Goal: Task Accomplishment & Management: Manage account settings

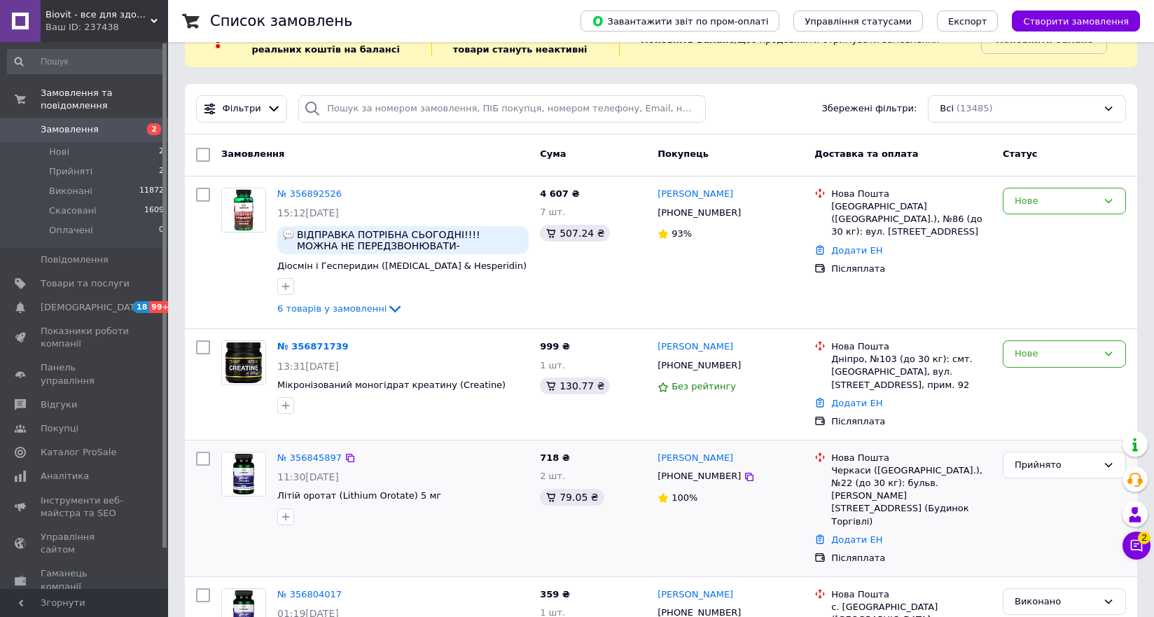
scroll to position [70, 0]
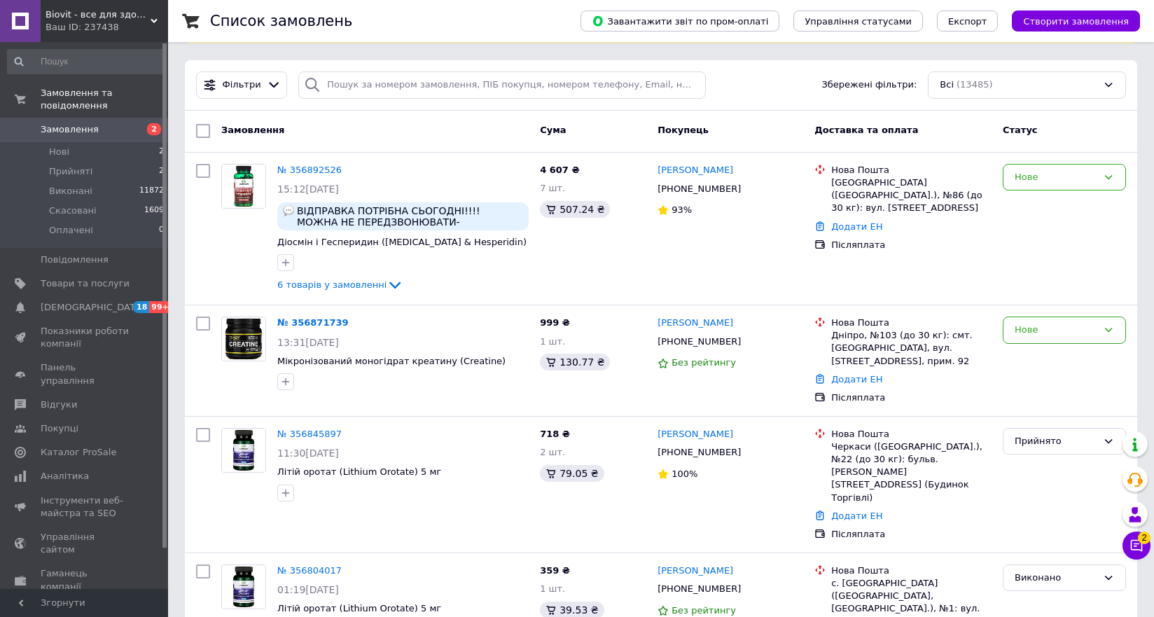
click at [745, 80] on div "Фільтри Збережені фільтри: Всі (13485)" at bounding box center [662, 84] width 942 height 27
click at [796, 95] on div "Фільтри Збережені фільтри: Всі (13485)" at bounding box center [662, 84] width 942 height 27
click at [745, 192] on icon at bounding box center [749, 189] width 8 height 8
click at [313, 167] on link "№ 356892526" at bounding box center [309, 170] width 64 height 11
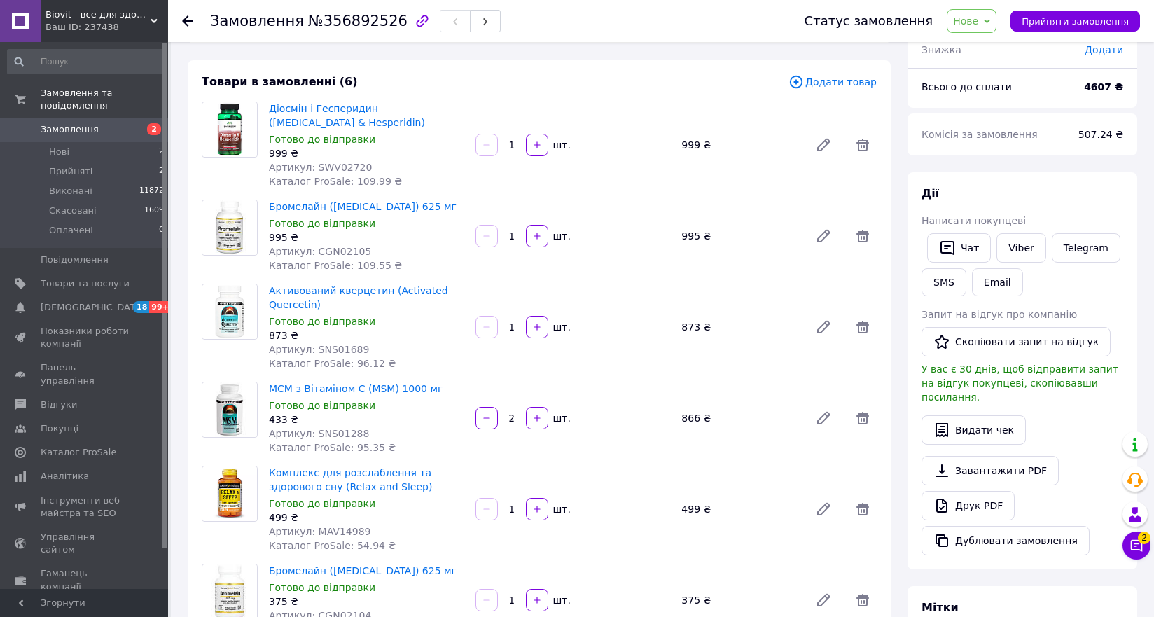
scroll to position [70, 0]
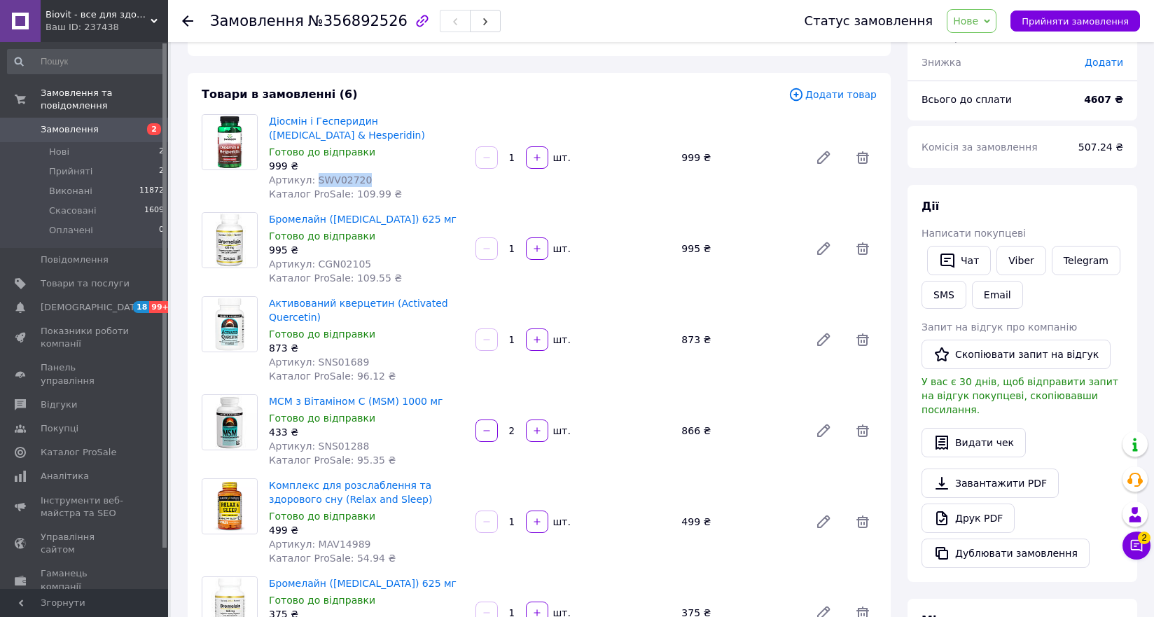
drag, startPoint x: 367, startPoint y: 158, endPoint x: 310, endPoint y: 154, distance: 56.9
click at [310, 173] on div "Артикул: SWV02720" at bounding box center [366, 180] width 195 height 14
copy span "SWV02720"
drag, startPoint x: 375, startPoint y: 237, endPoint x: 312, endPoint y: 246, distance: 62.9
click at [312, 257] on div "Артикул: CGN02105" at bounding box center [366, 264] width 195 height 14
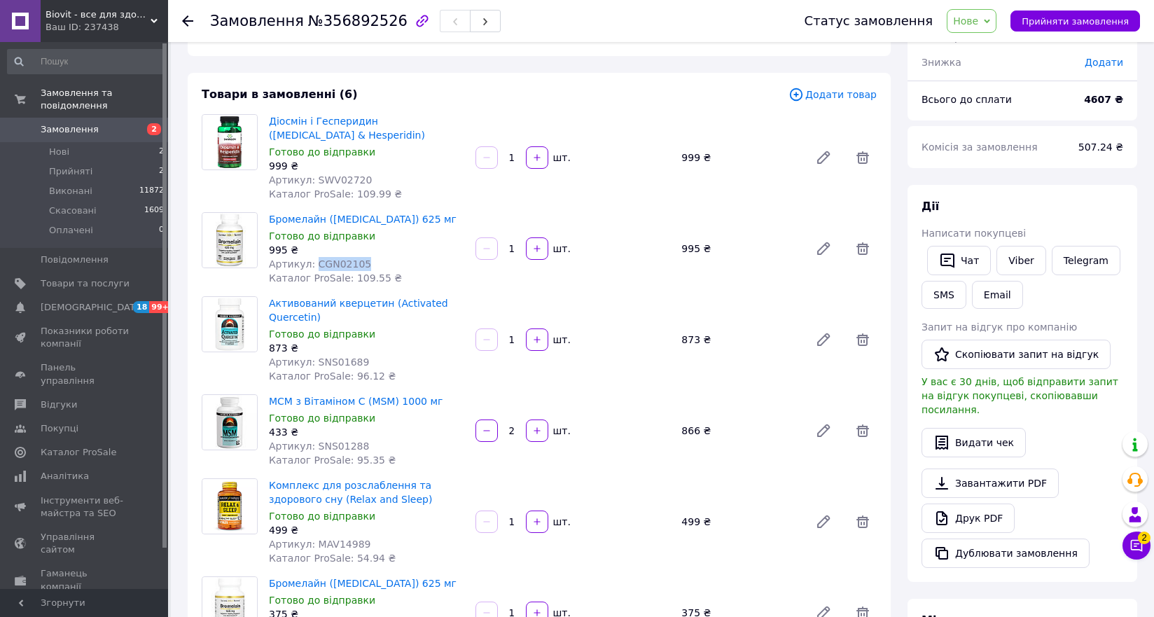
copy span "CGN02105"
drag, startPoint x: 362, startPoint y: 339, endPoint x: 312, endPoint y: 342, distance: 49.8
click at [312, 355] on div "Артикул: SNS01689" at bounding box center [366, 362] width 195 height 14
copy span "SNS01689"
drag, startPoint x: 373, startPoint y: 425, endPoint x: 311, endPoint y: 425, distance: 62.3
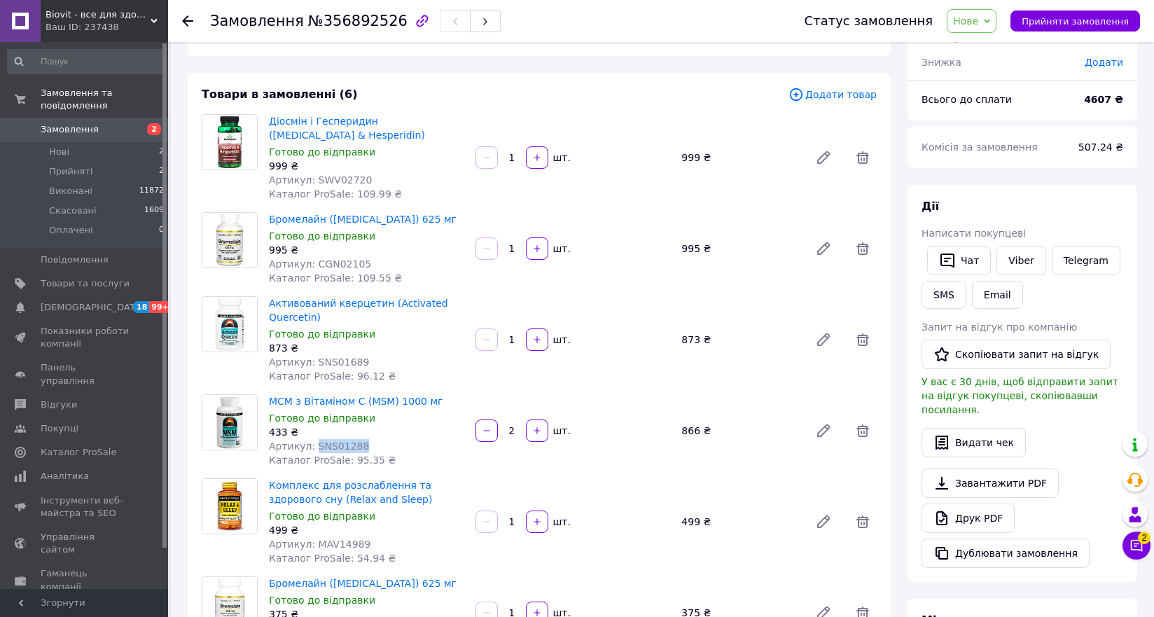
click at [311, 439] on div "Артикул: SNS01288" at bounding box center [366, 446] width 195 height 14
copy span "SNS01288"
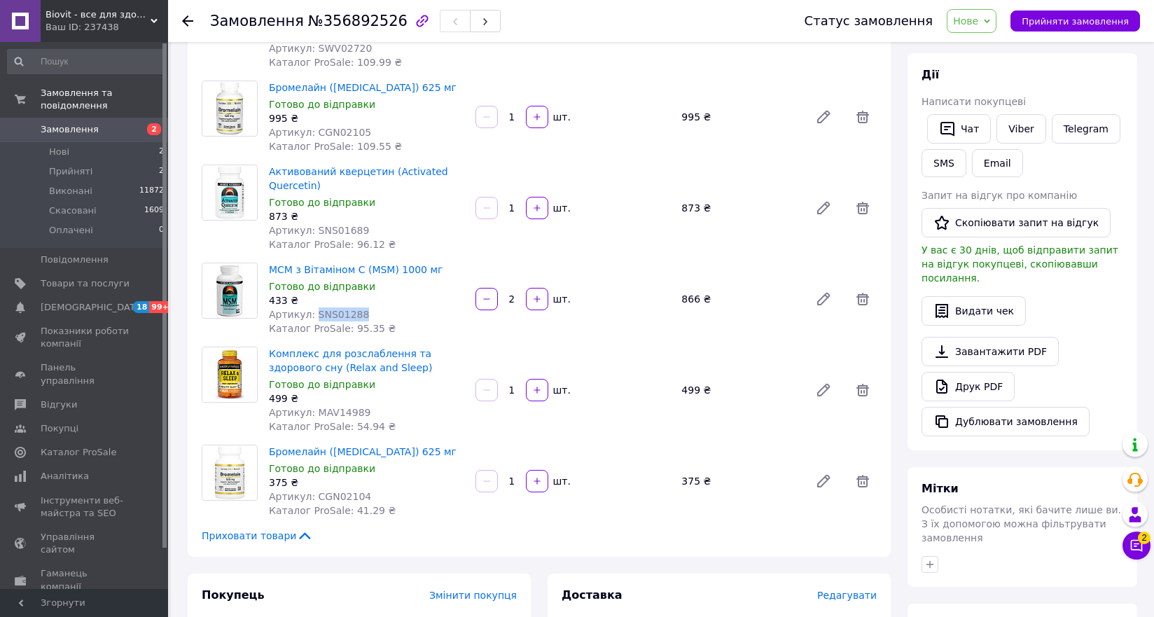
scroll to position [210, 0]
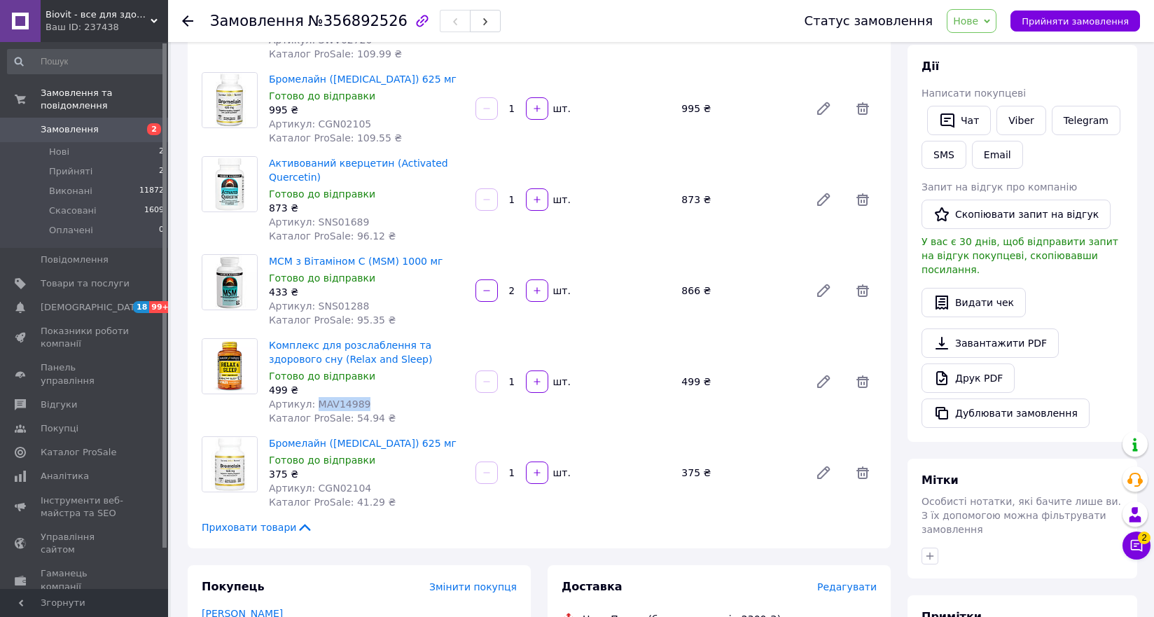
drag, startPoint x: 366, startPoint y: 378, endPoint x: 314, endPoint y: 378, distance: 52.5
click at [314, 397] on div "Артикул: MAV14989" at bounding box center [366, 404] width 195 height 14
copy span "MAV14989"
drag, startPoint x: 359, startPoint y: 463, endPoint x: 310, endPoint y: 465, distance: 49.8
click at [310, 481] on div "Артикул: CGN02104" at bounding box center [366, 488] width 195 height 14
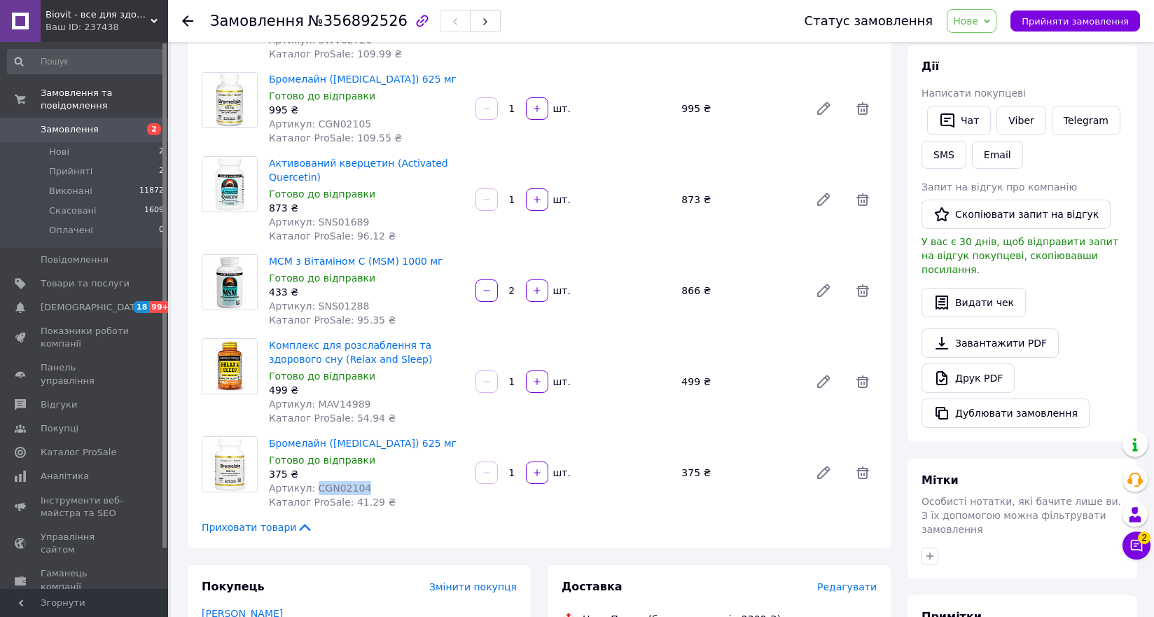
copy span "CGN02104"
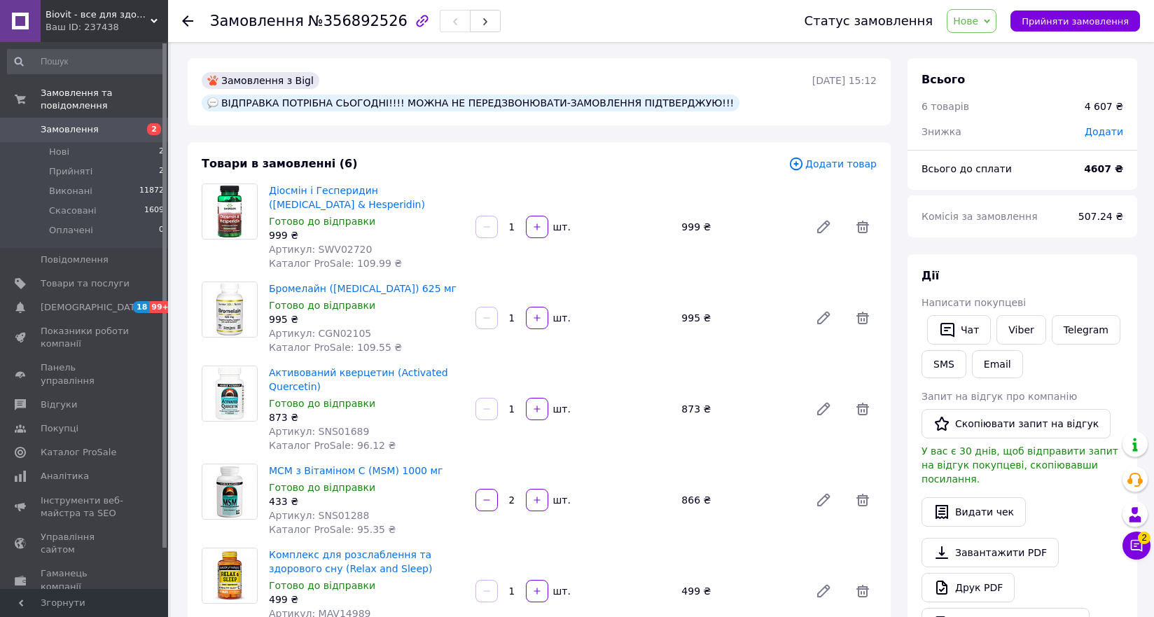
scroll to position [0, 0]
drag, startPoint x: 357, startPoint y: 228, endPoint x: 310, endPoint y: 226, distance: 46.3
click at [310, 244] on span "Артикул: SWV02720" at bounding box center [320, 249] width 103 height 11
copy span "SWV02720"
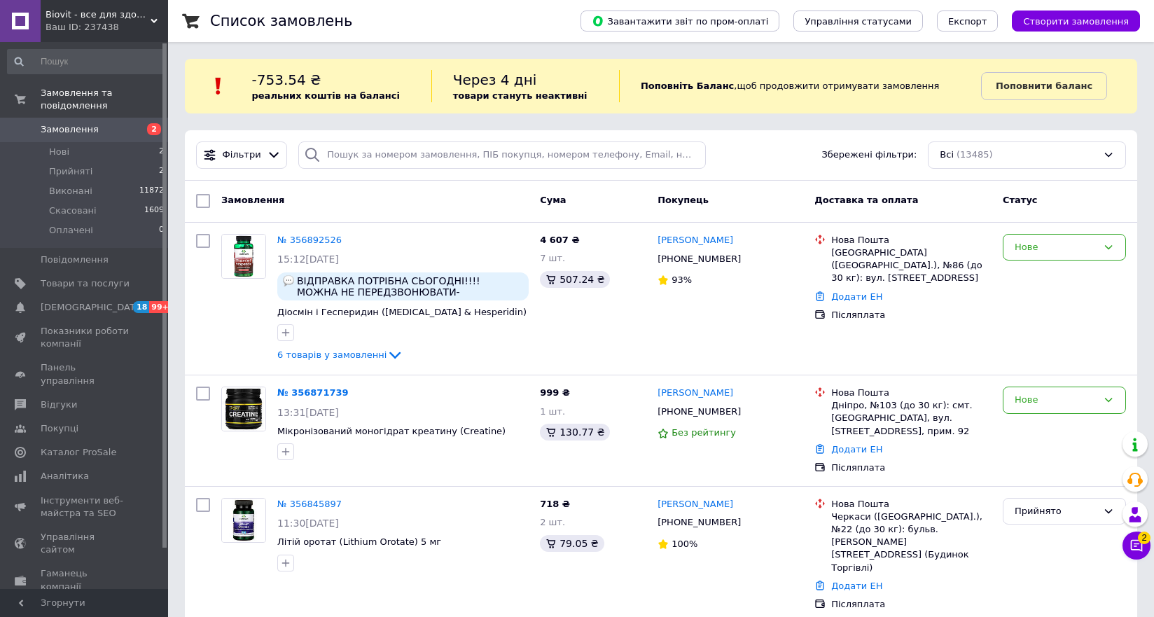
scroll to position [611, 0]
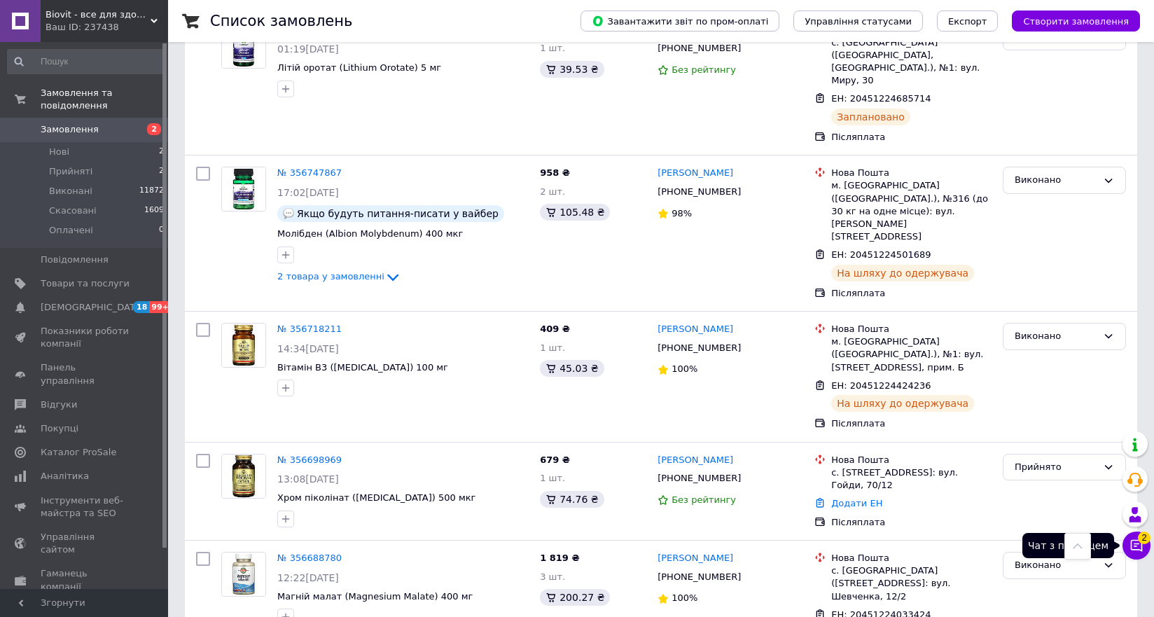
click at [1139, 545] on icon at bounding box center [1137, 546] width 14 height 14
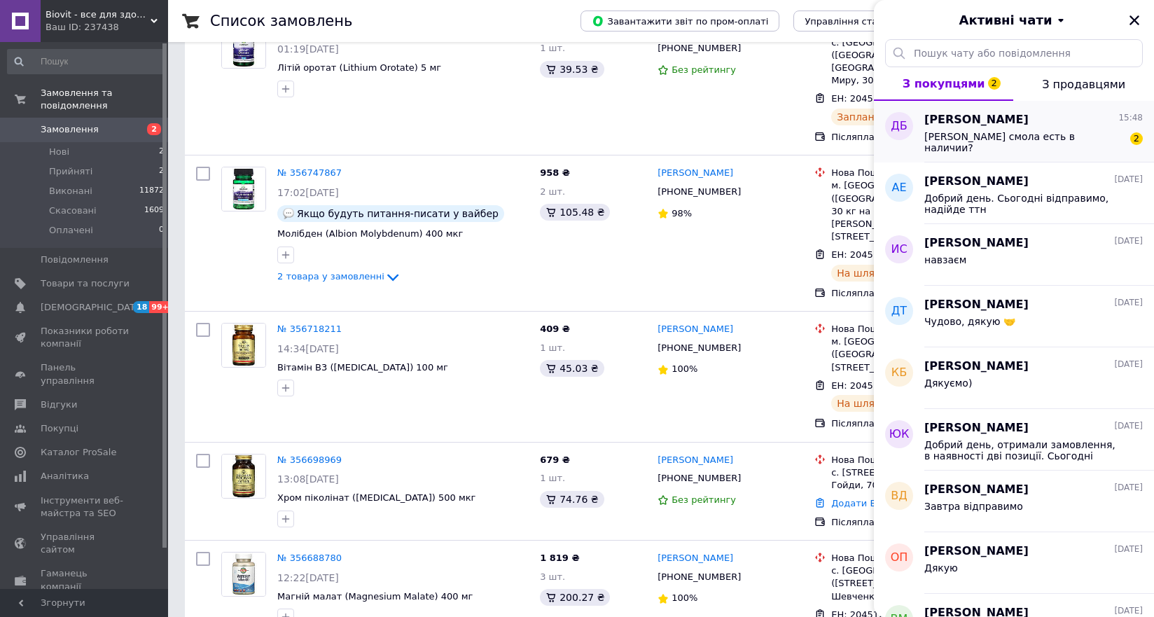
click at [1023, 139] on span "[PERSON_NAME] смола есть в наличии?" at bounding box center [1024, 142] width 199 height 22
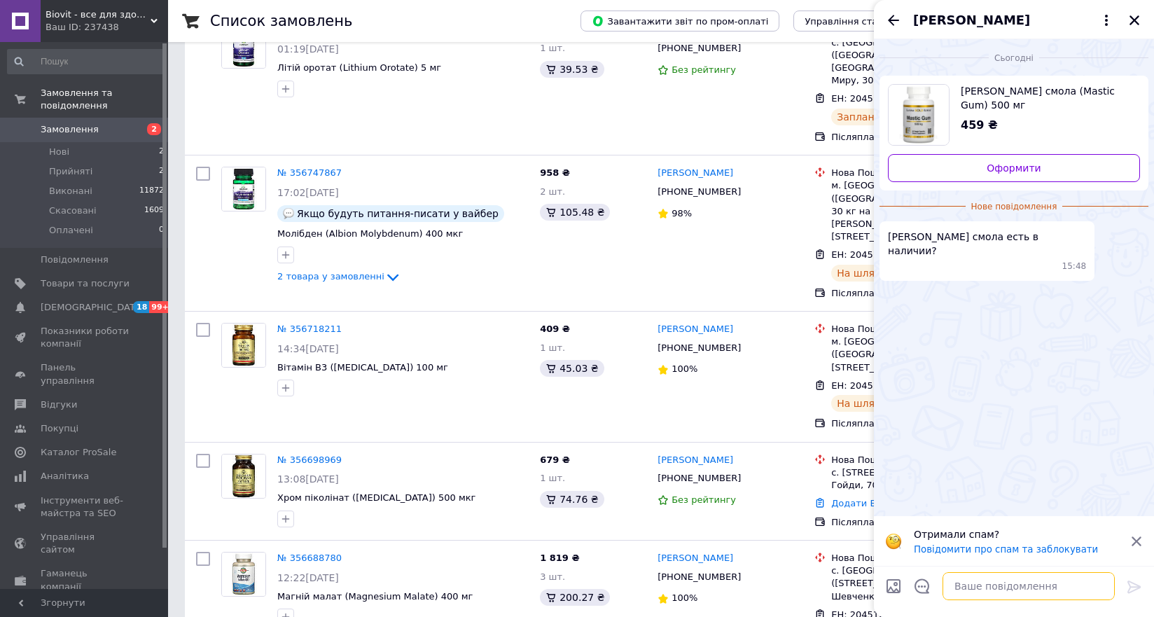
click at [1074, 588] on textarea at bounding box center [1029, 586] width 172 height 28
type textarea "Добрий день,так)"
click at [1134, 587] on icon at bounding box center [1134, 587] width 13 height 13
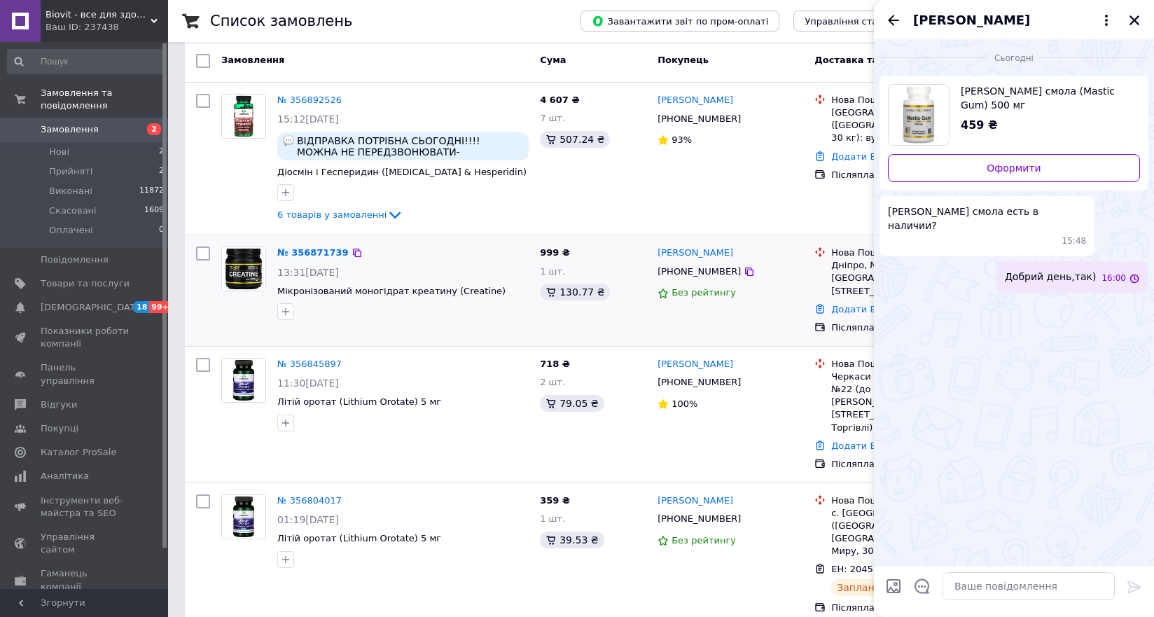
scroll to position [0, 0]
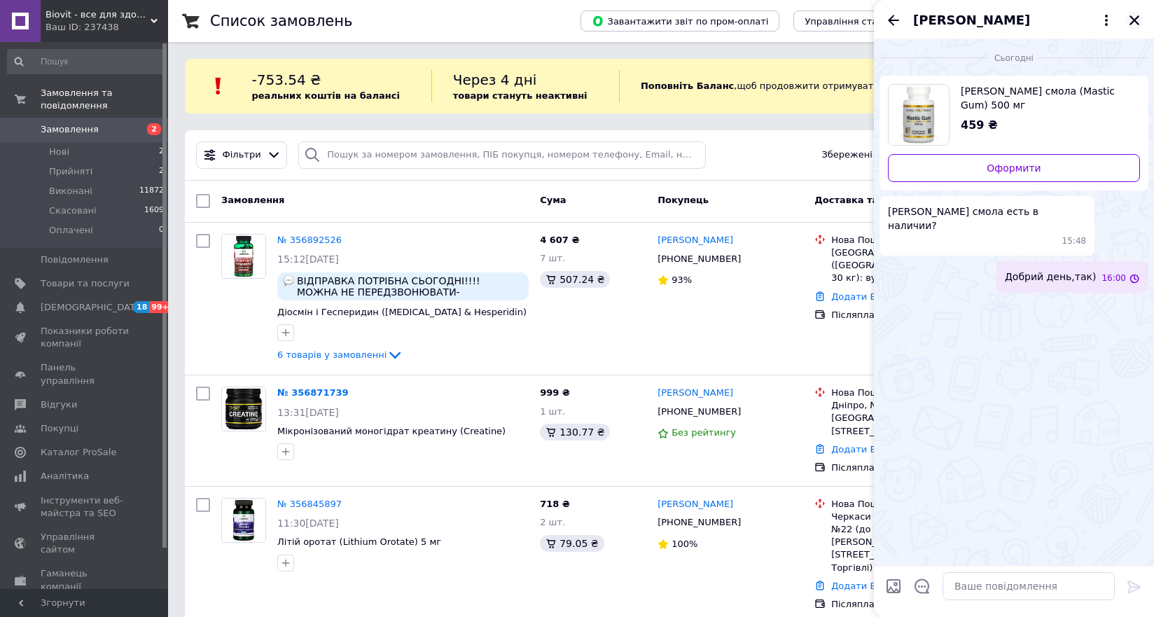
click at [1139, 18] on icon "Закрити" at bounding box center [1135, 20] width 13 height 13
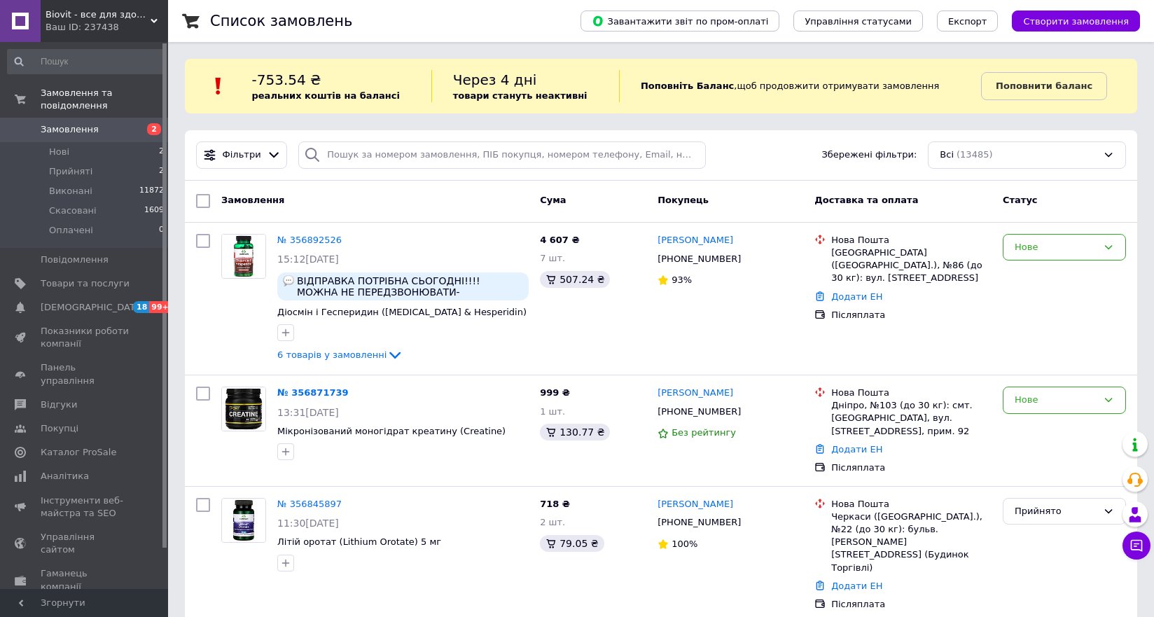
click at [893, 141] on div "Фільтри Збережені фільтри: Всі (13485)" at bounding box center [661, 155] width 953 height 50
click at [304, 237] on link "№ 356892526" at bounding box center [309, 240] width 64 height 11
click at [1055, 248] on div "Нове" at bounding box center [1056, 247] width 83 height 15
click at [1037, 326] on li "Скасовано" at bounding box center [1065, 328] width 122 height 26
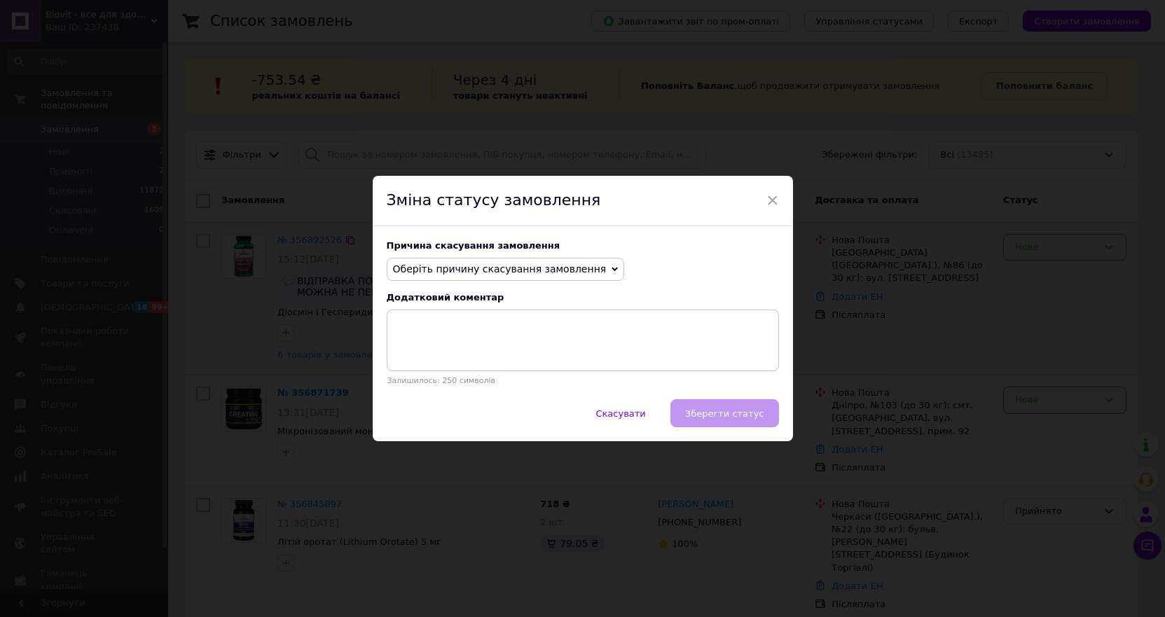
click at [517, 256] on div "Причина скасування замовлення Оберіть причину скасування замовлення Немає в ная…" at bounding box center [583, 313] width 420 height 174
click at [519, 268] on span "Оберіть причину скасування замовлення" at bounding box center [500, 268] width 214 height 11
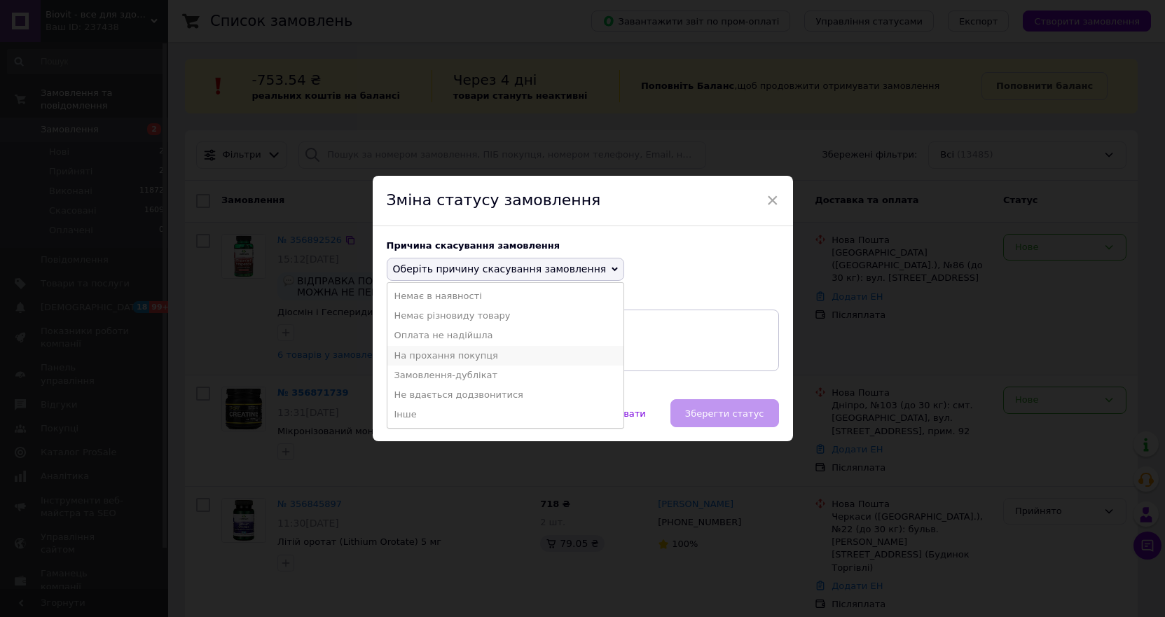
click at [476, 351] on li "На прохання покупця" at bounding box center [505, 356] width 237 height 20
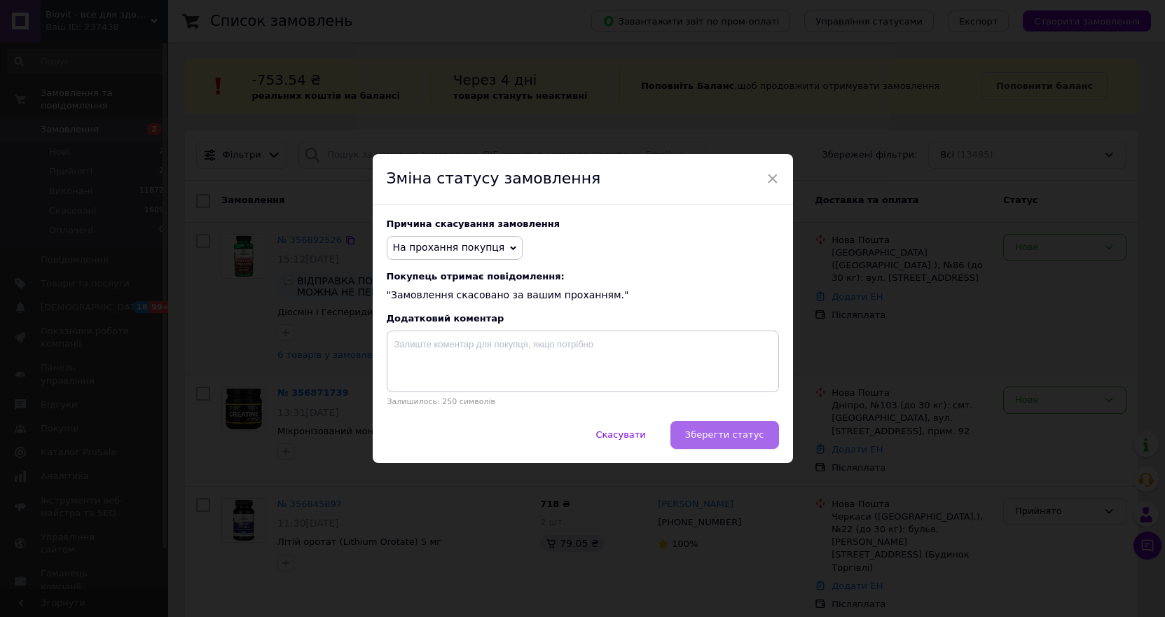
click at [719, 448] on button "Зберегти статус" at bounding box center [724, 435] width 109 height 28
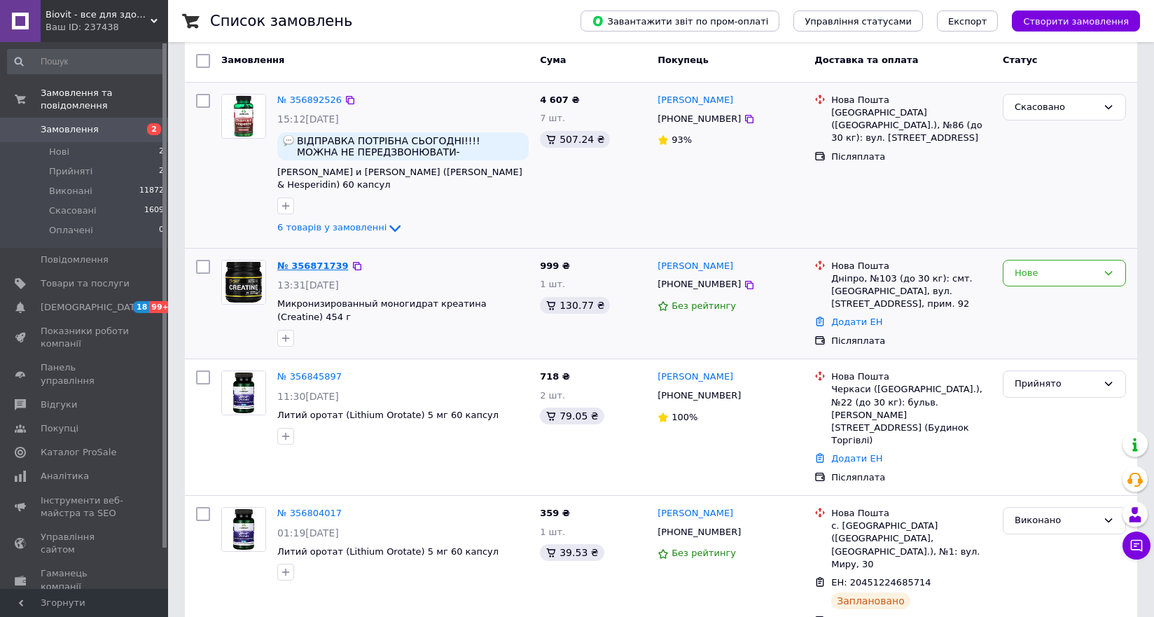
click at [310, 261] on link "№ 356871739" at bounding box center [312, 266] width 71 height 11
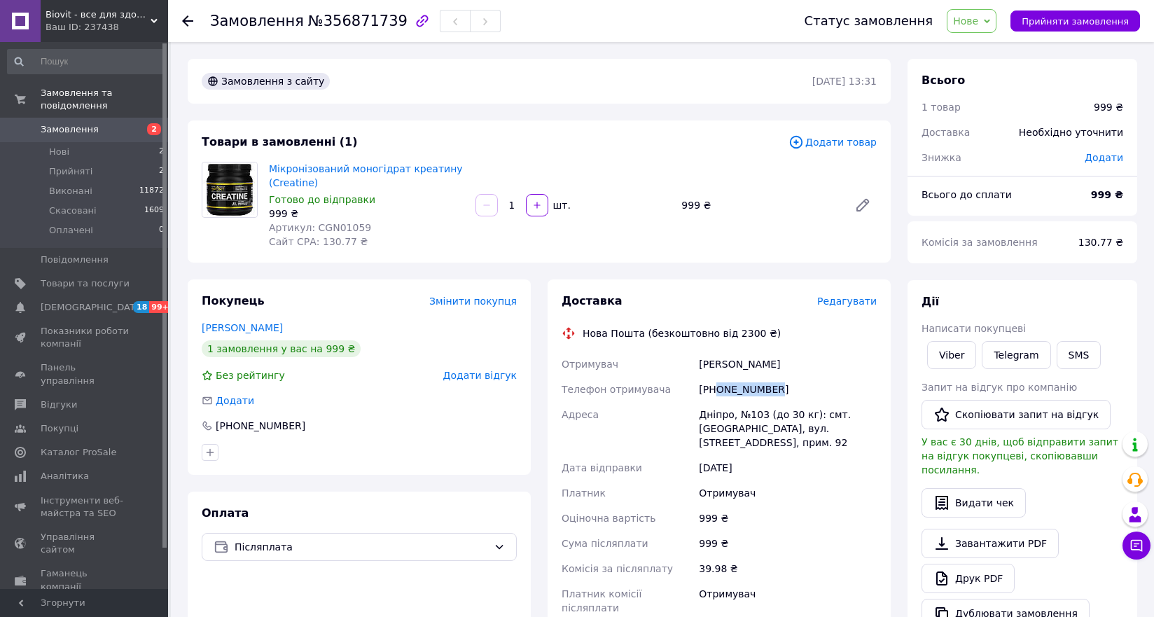
drag, startPoint x: 781, startPoint y: 398, endPoint x: 719, endPoint y: 391, distance: 62.7
click at [719, 391] on div "[PHONE_NUMBER]" at bounding box center [788, 389] width 184 height 25
copy div "0976077233"
drag, startPoint x: 371, startPoint y: 228, endPoint x: 312, endPoint y: 226, distance: 58.9
click at [312, 226] on div "Артикул: CGN01059" at bounding box center [366, 228] width 195 height 14
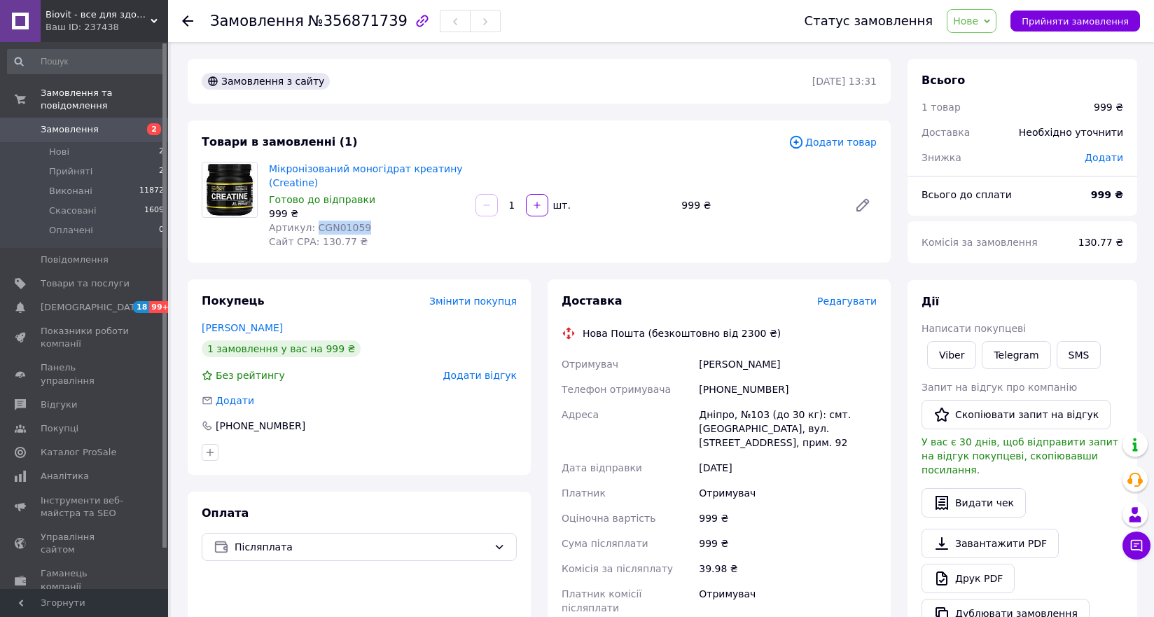
copy span "CGN01059"
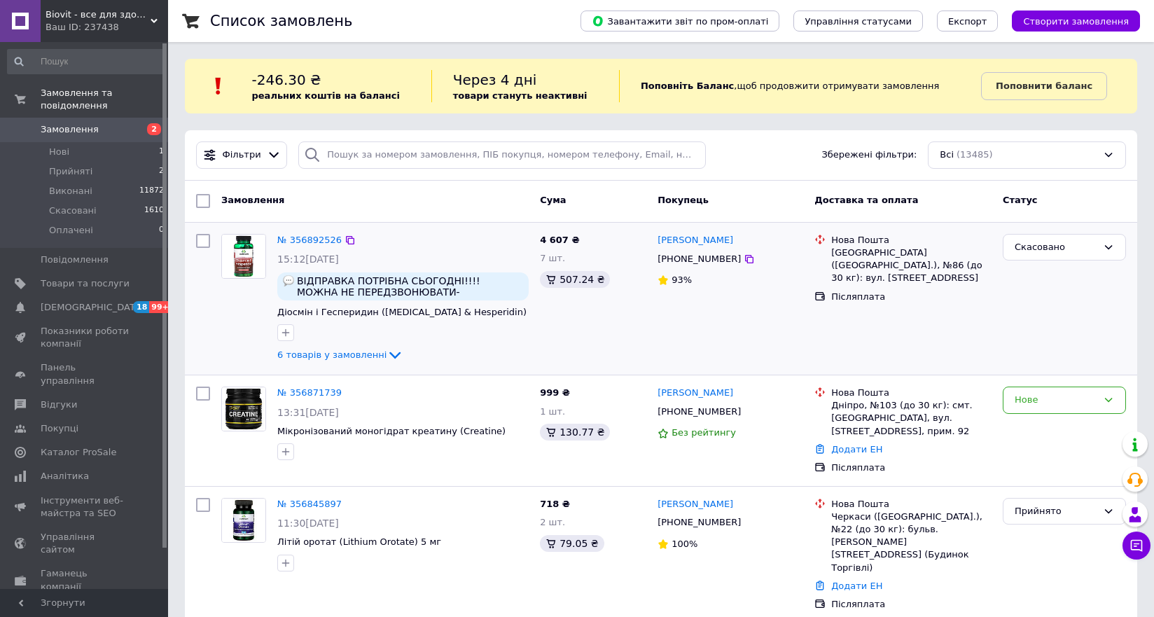
click at [1052, 323] on div "Скасовано" at bounding box center [1065, 298] width 135 height 141
click at [1045, 406] on div "Нове" at bounding box center [1056, 400] width 83 height 15
click at [1036, 430] on li "Прийнято" at bounding box center [1065, 430] width 122 height 26
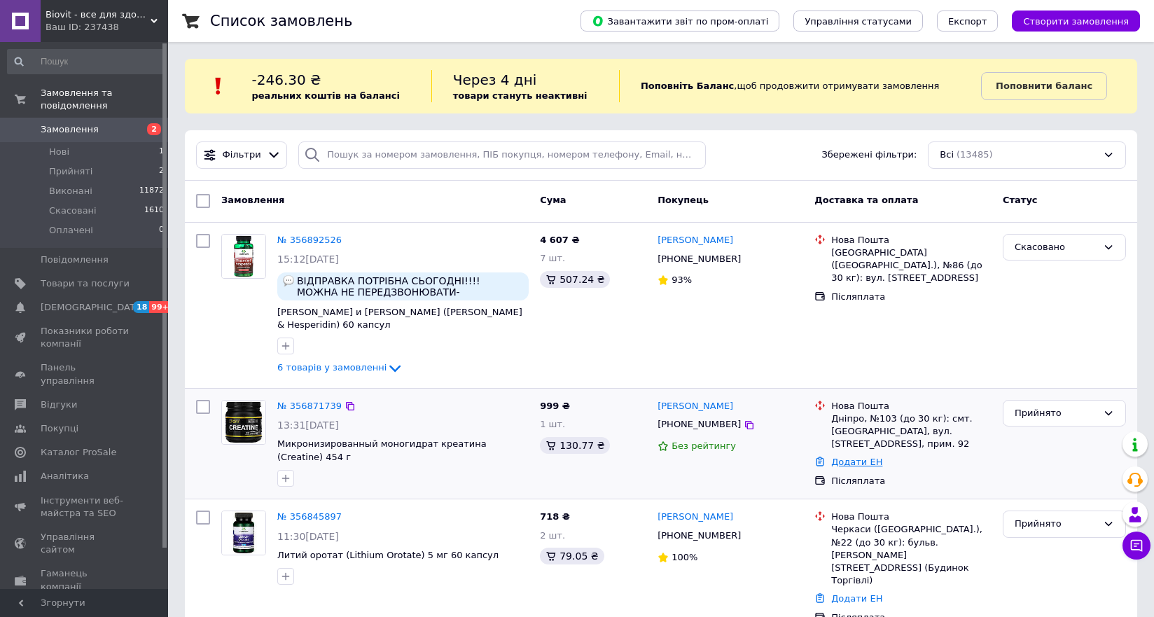
click at [864, 457] on link "Додати ЕН" at bounding box center [857, 462] width 51 height 11
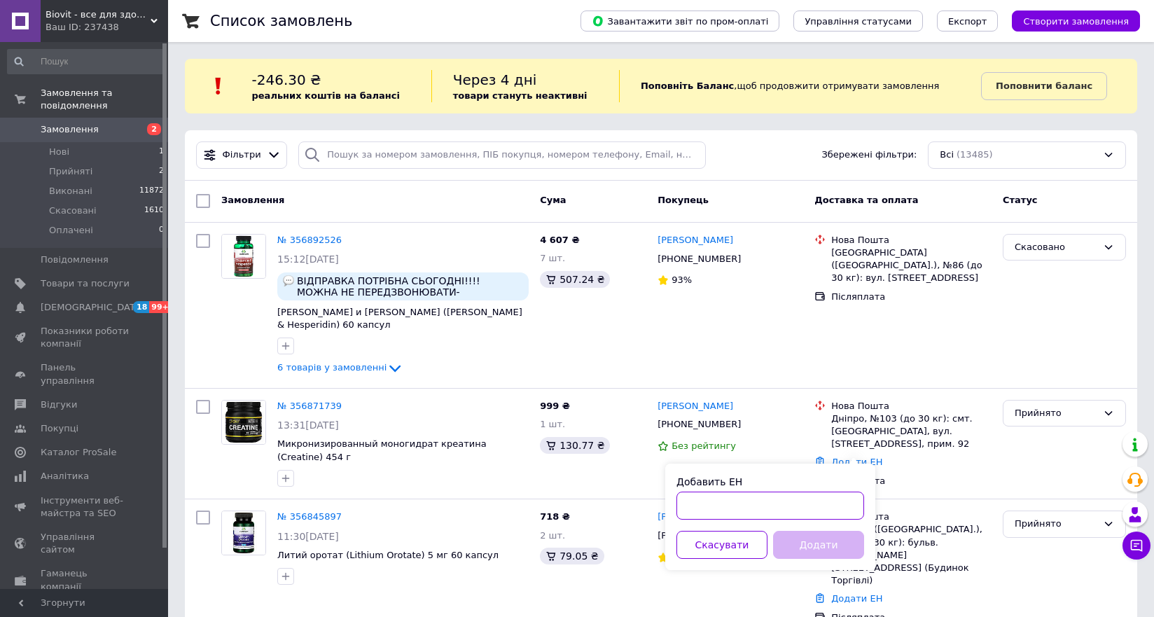
click at [794, 504] on input "Добавить ЕН" at bounding box center [771, 506] width 188 height 28
paste input "20451225213354"
type input "20451225213354"
click at [815, 550] on button "Додати" at bounding box center [818, 545] width 91 height 28
